Goal: Task Accomplishment & Management: Use online tool/utility

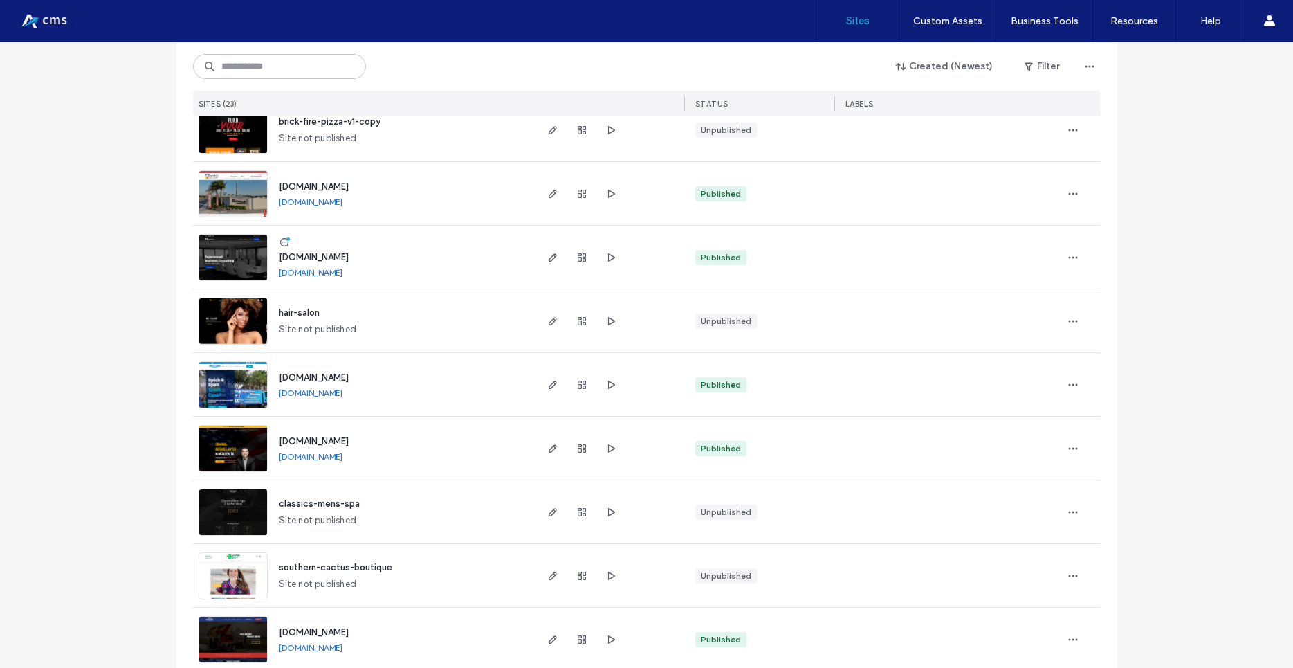
click at [199, 445] on img at bounding box center [233, 473] width 68 height 94
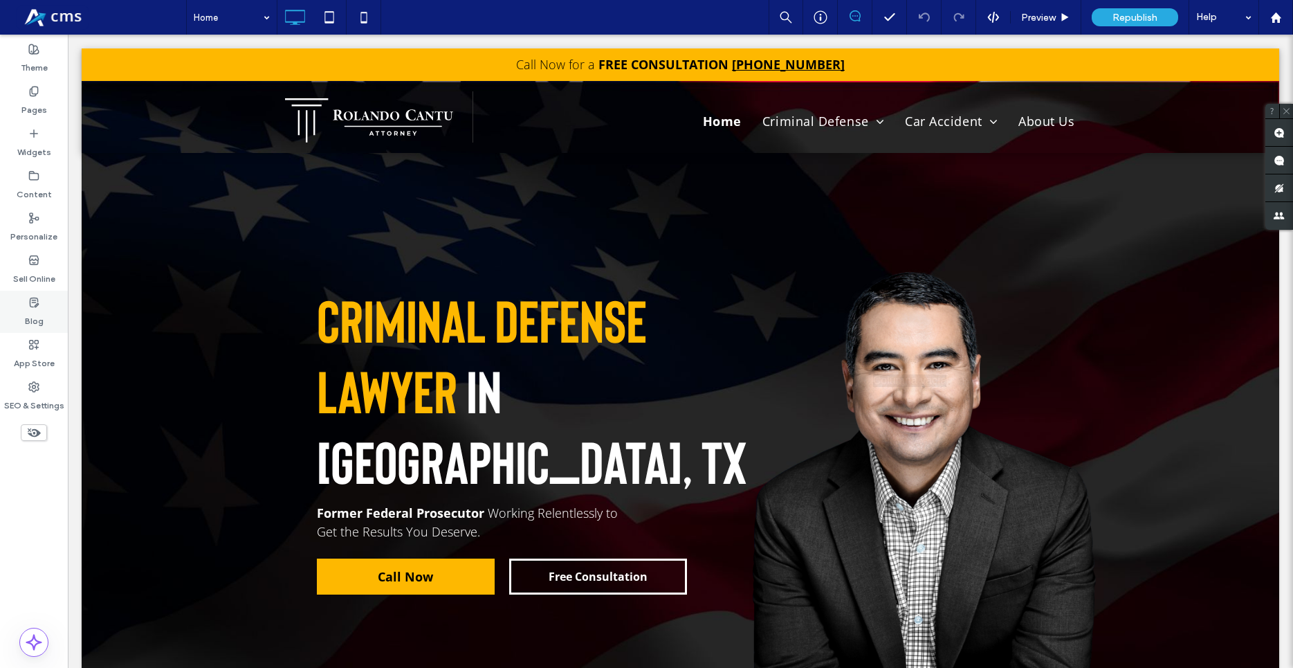
click at [46, 309] on div "Blog" at bounding box center [34, 312] width 68 height 42
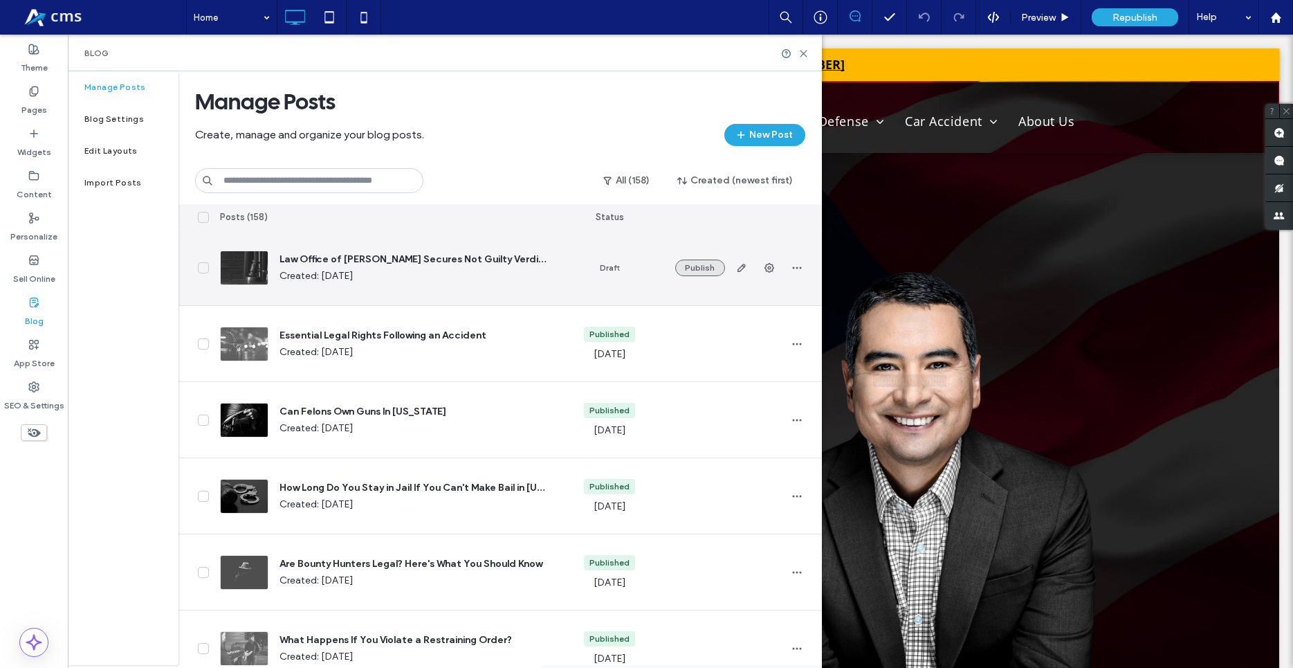
click at [709, 271] on button "Publish" at bounding box center [700, 268] width 50 height 17
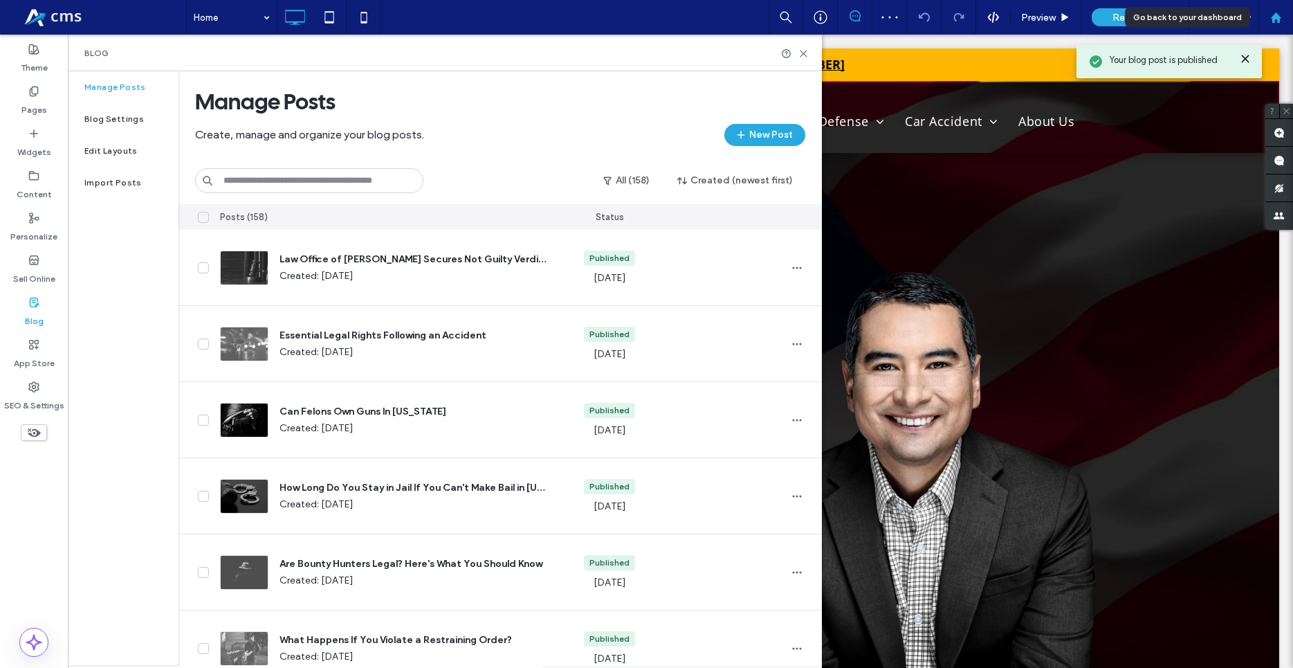
click at [1265, 10] on div at bounding box center [1276, 17] width 35 height 35
